Goal: Task Accomplishment & Management: Use online tool/utility

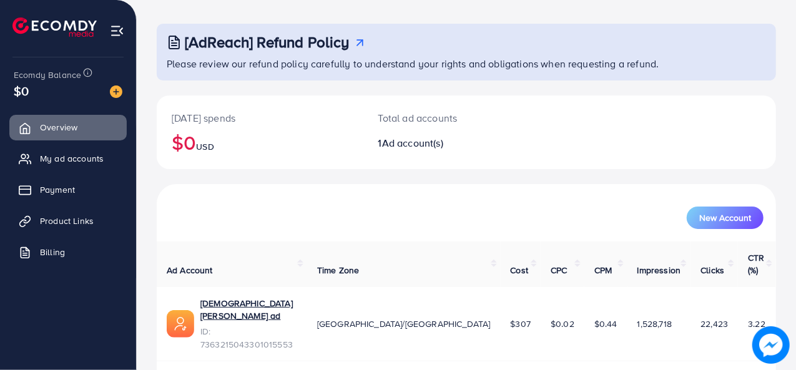
scroll to position [53, 0]
click at [229, 298] on link "[DEMOGRAPHIC_DATA] [PERSON_NAME] ad" at bounding box center [248, 311] width 97 height 26
click at [62, 181] on link "Payment" at bounding box center [67, 189] width 117 height 25
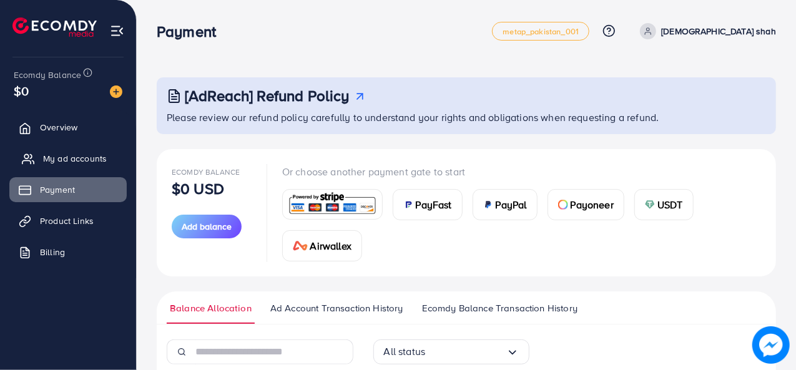
click at [71, 161] on span "My ad accounts" at bounding box center [75, 158] width 64 height 12
click at [70, 154] on span "My ad accounts" at bounding box center [75, 158] width 64 height 12
click at [64, 159] on span "My ad accounts" at bounding box center [75, 158] width 64 height 12
click at [80, 135] on link "Overview" at bounding box center [67, 127] width 117 height 25
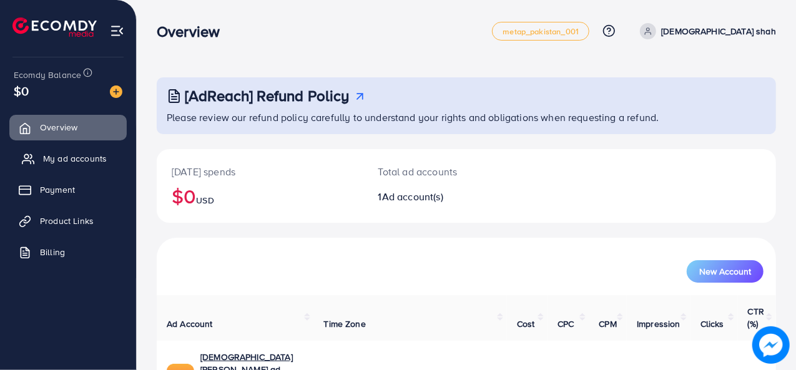
click at [71, 160] on span "My ad accounts" at bounding box center [75, 158] width 64 height 12
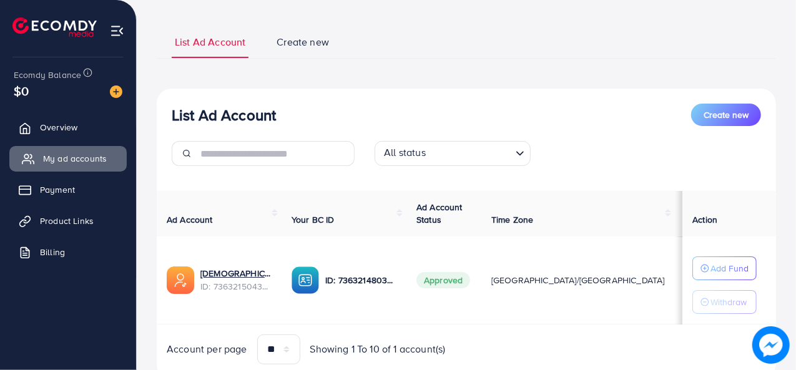
scroll to position [110, 0]
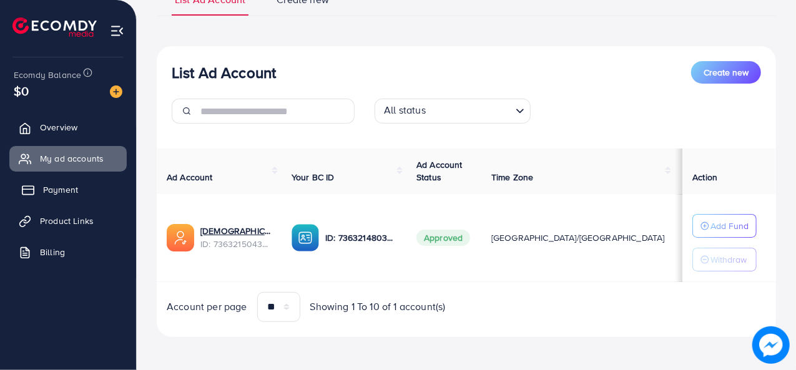
click at [66, 196] on link "Payment" at bounding box center [67, 189] width 117 height 25
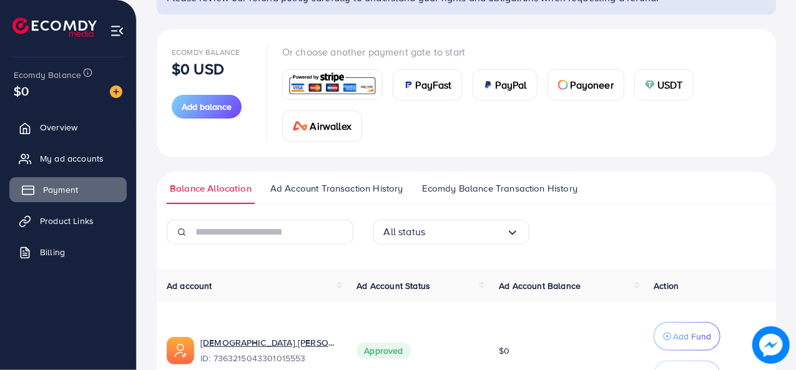
scroll to position [200, 0]
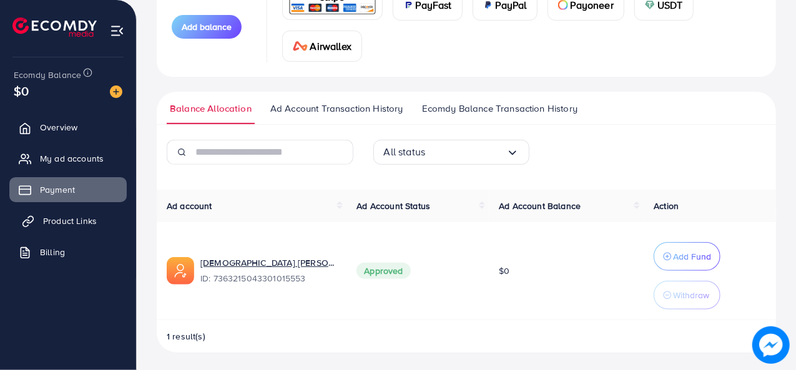
click at [74, 225] on span "Product Links" at bounding box center [70, 221] width 54 height 12
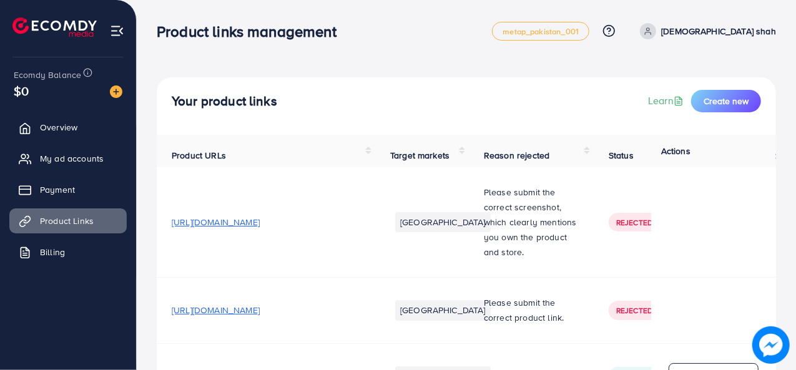
click at [712, 135] on th "Actions" at bounding box center [713, 151] width 125 height 32
click at [729, 109] on button "Create new" at bounding box center [726, 101] width 70 height 22
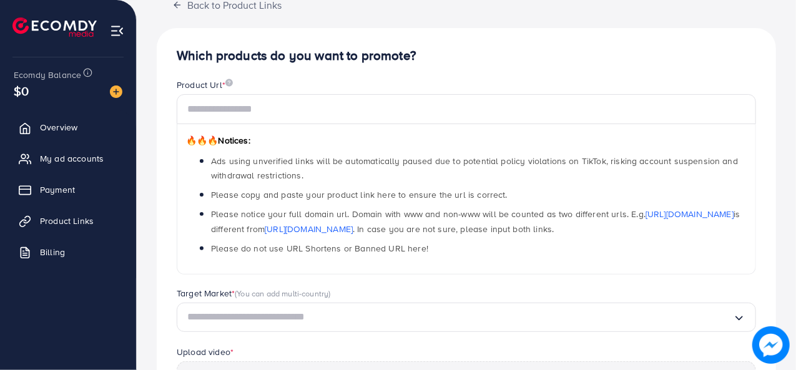
scroll to position [85, 0]
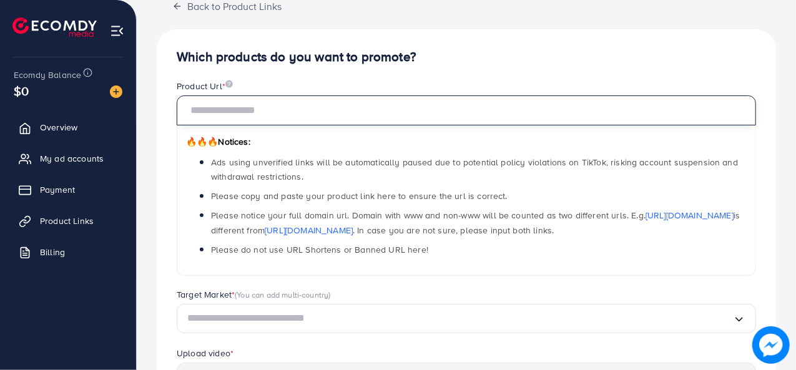
click at [313, 112] on input "text" at bounding box center [466, 111] width 579 height 30
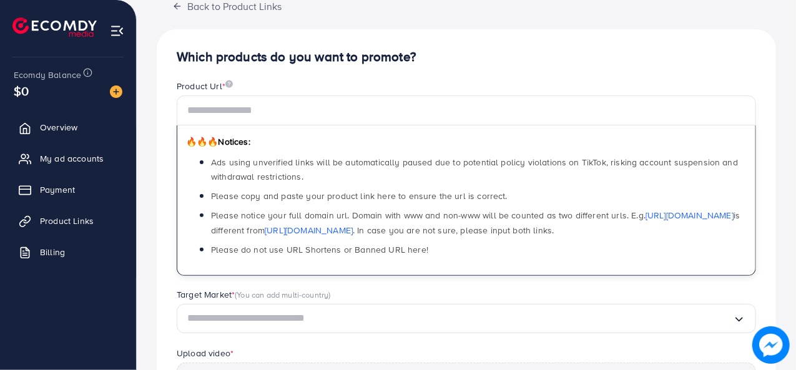
click at [510, 65] on div "Which products do you want to promote? Product Url * 🔥🔥🔥 Notices: Ads using unv…" at bounding box center [466, 312] width 619 height 567
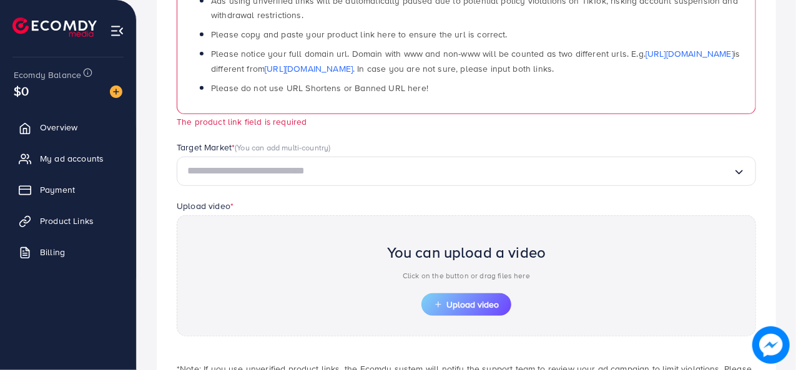
scroll to position [248, 0]
click at [375, 164] on input "Search for option" at bounding box center [460, 169] width 546 height 19
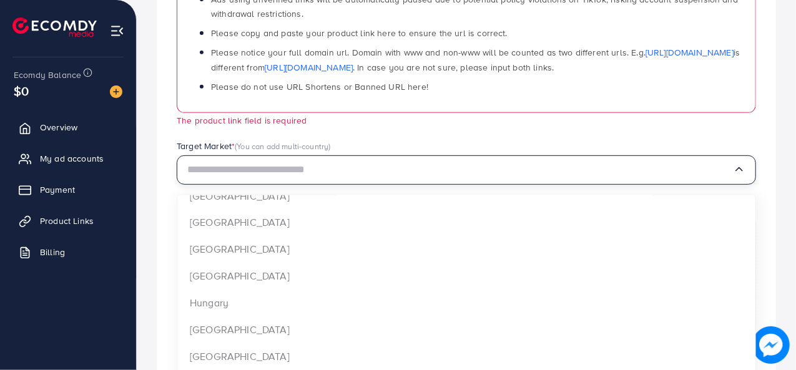
scroll to position [387, 0]
click at [432, 174] on input "Search for option" at bounding box center [460, 169] width 546 height 19
click at [409, 234] on div "Which products do you want to promote? Product Url * 🔥🔥🔥 Notices: Ads using unv…" at bounding box center [466, 156] width 619 height 581
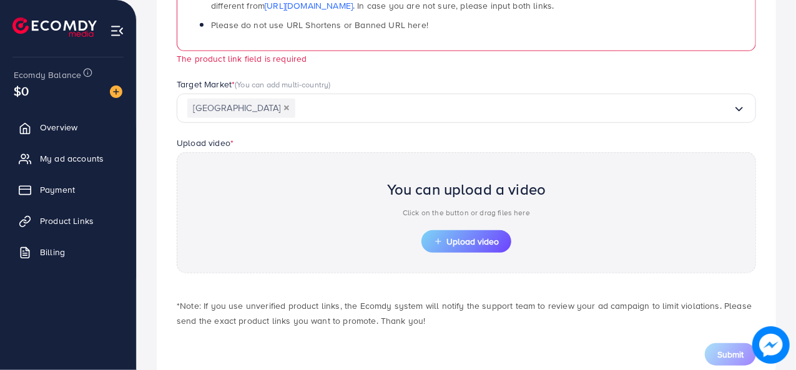
scroll to position [343, 0]
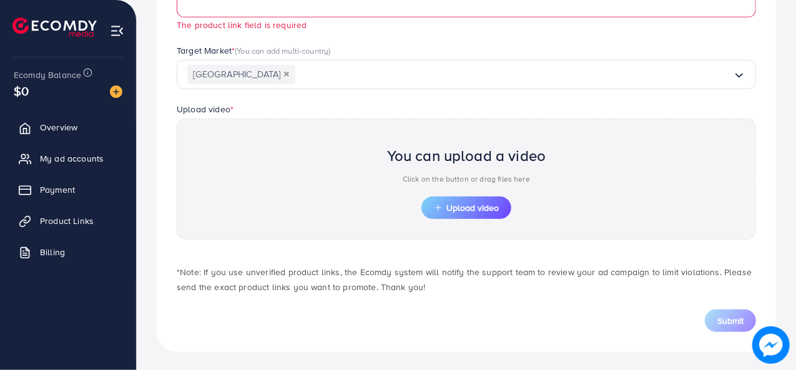
click at [295, 80] on input "Search for option" at bounding box center [514, 74] width 438 height 19
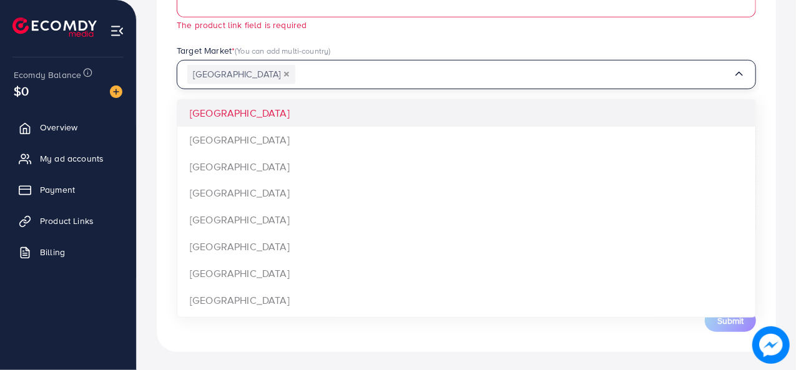
click at [283, 76] on button "Deselect France" at bounding box center [286, 74] width 6 height 6
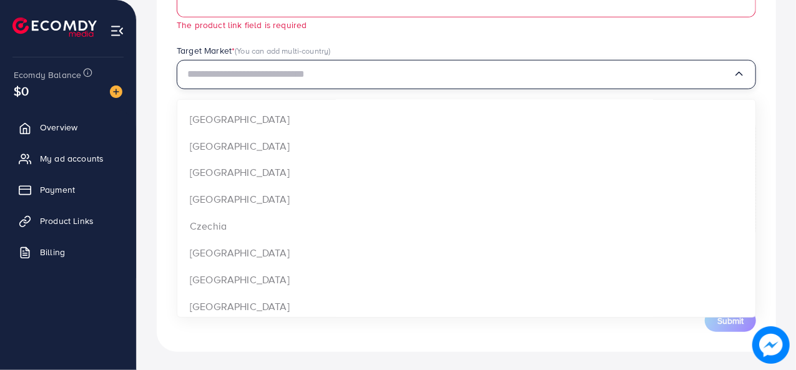
scroll to position [180, 0]
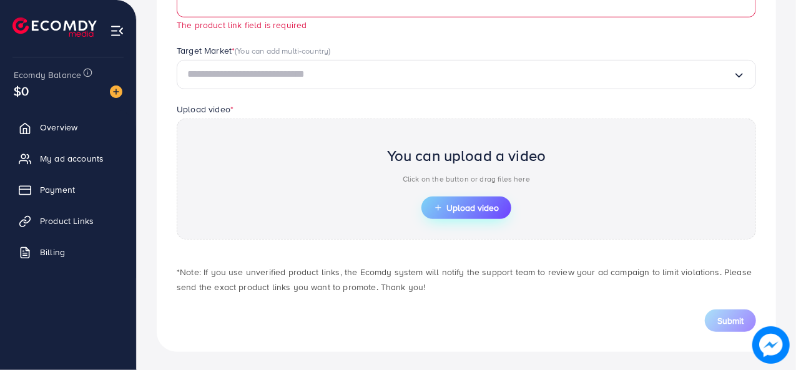
click at [444, 210] on span "Upload video" at bounding box center [466, 208] width 65 height 9
click at [62, 247] on span "Billing" at bounding box center [55, 252] width 25 height 12
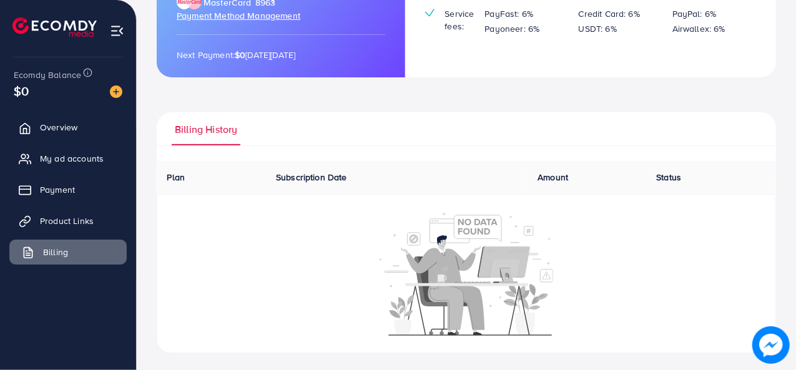
scroll to position [212, 0]
click at [67, 116] on link "Overview" at bounding box center [67, 127] width 117 height 25
